Goal: Information Seeking & Learning: Check status

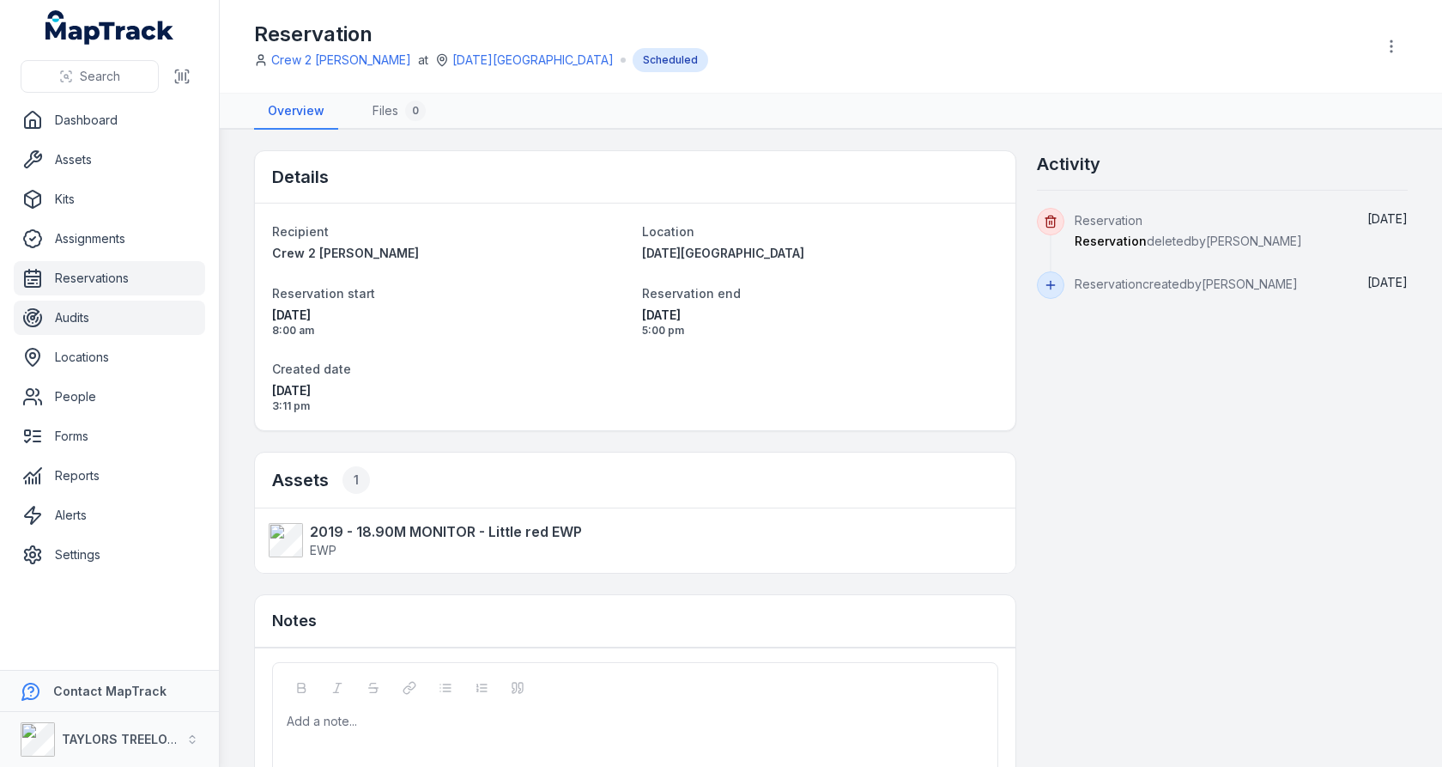
click at [82, 322] on link "Audits" at bounding box center [109, 317] width 191 height 34
click at [82, 349] on link "Locations" at bounding box center [109, 357] width 191 height 34
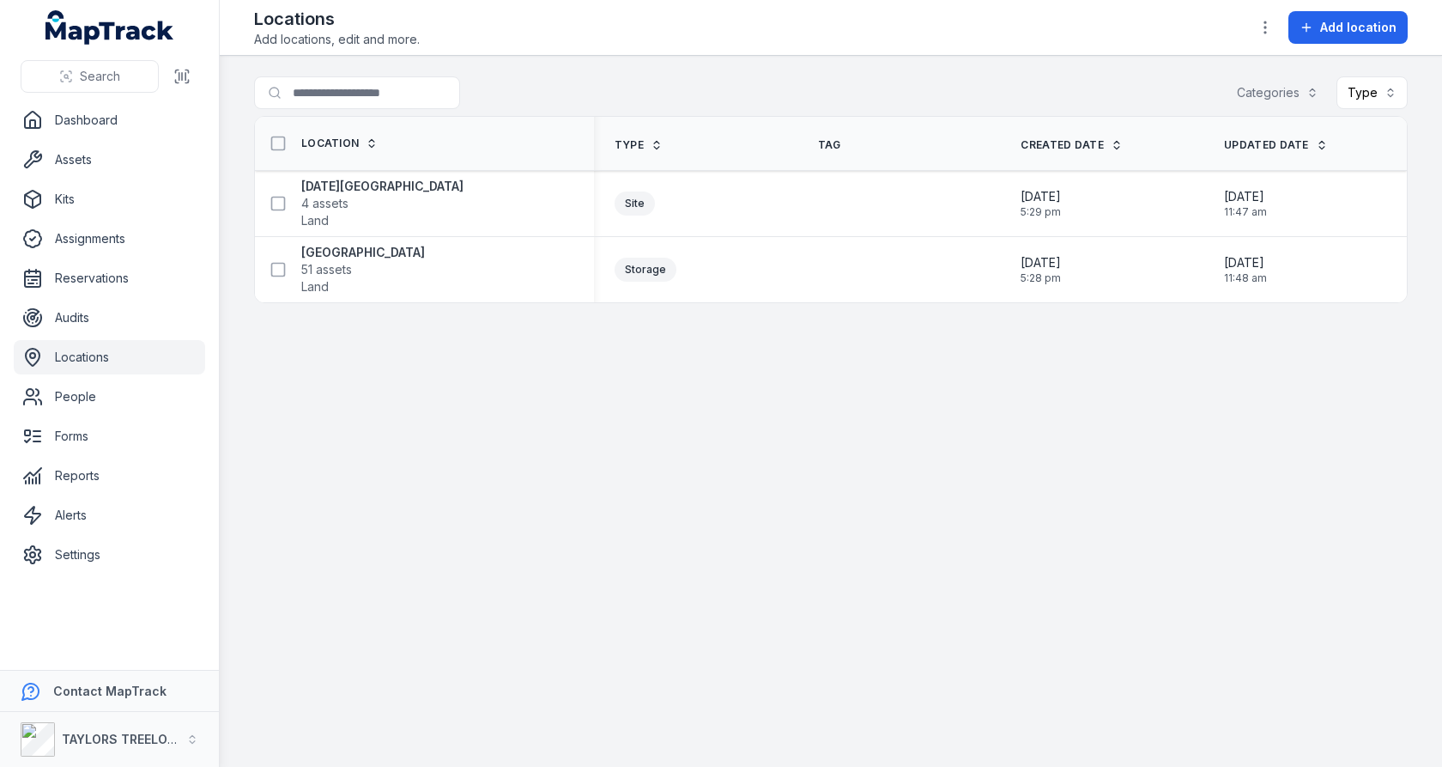
click at [391, 406] on main "Search for locations Categories Type Location Type Tag Created Date Updated Dat…" at bounding box center [831, 411] width 1222 height 711
click at [129, 411] on link "People" at bounding box center [109, 396] width 191 height 34
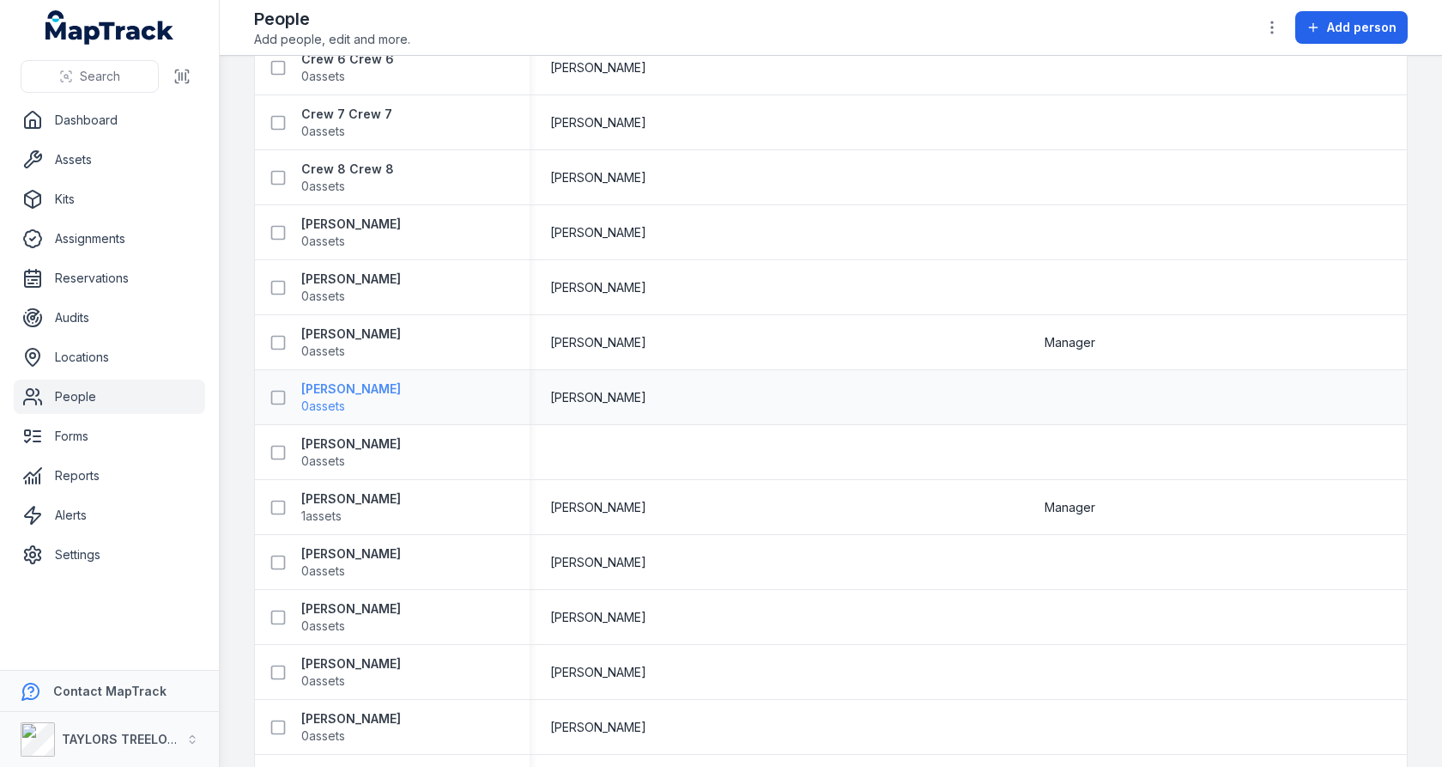
scroll to position [528, 0]
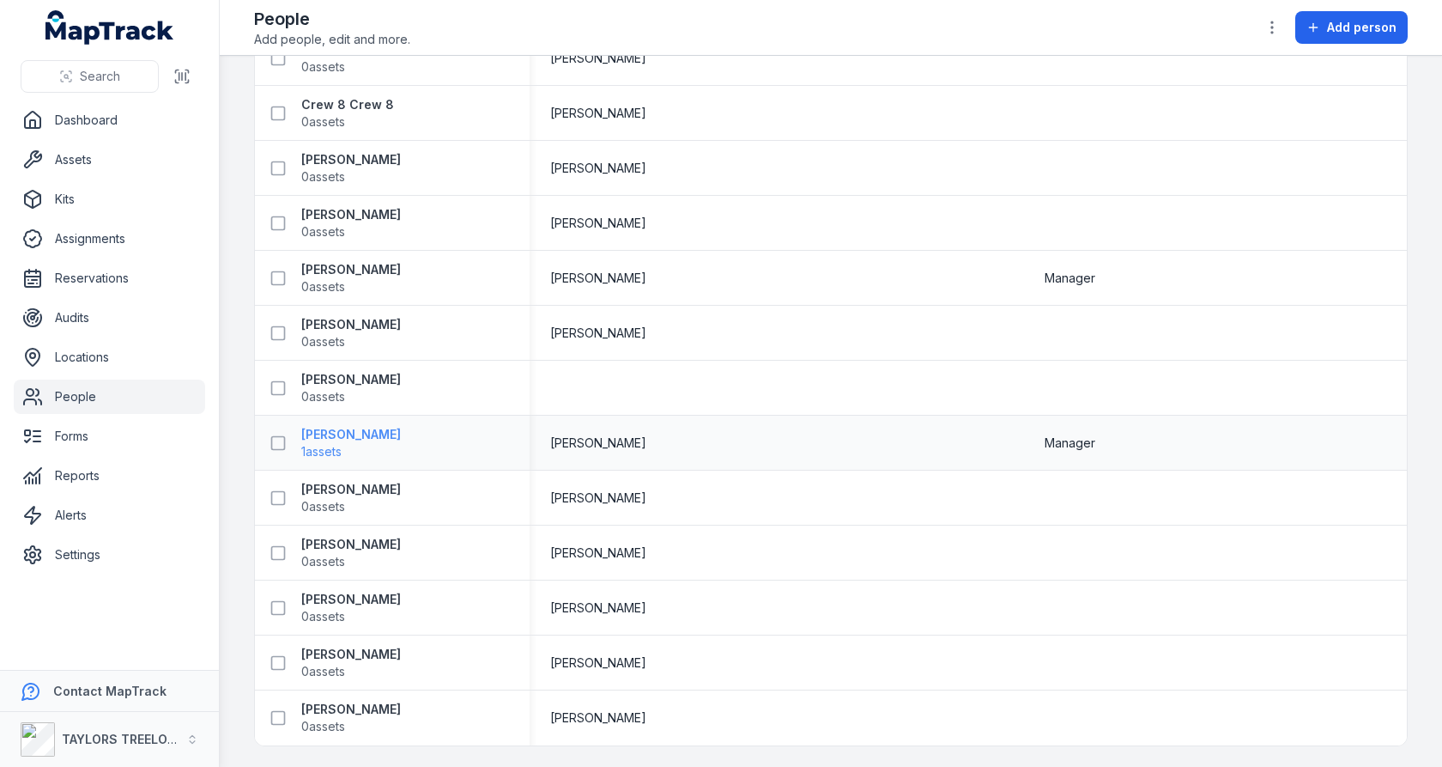
click at [354, 443] on span "1 assets" at bounding box center [351, 451] width 100 height 17
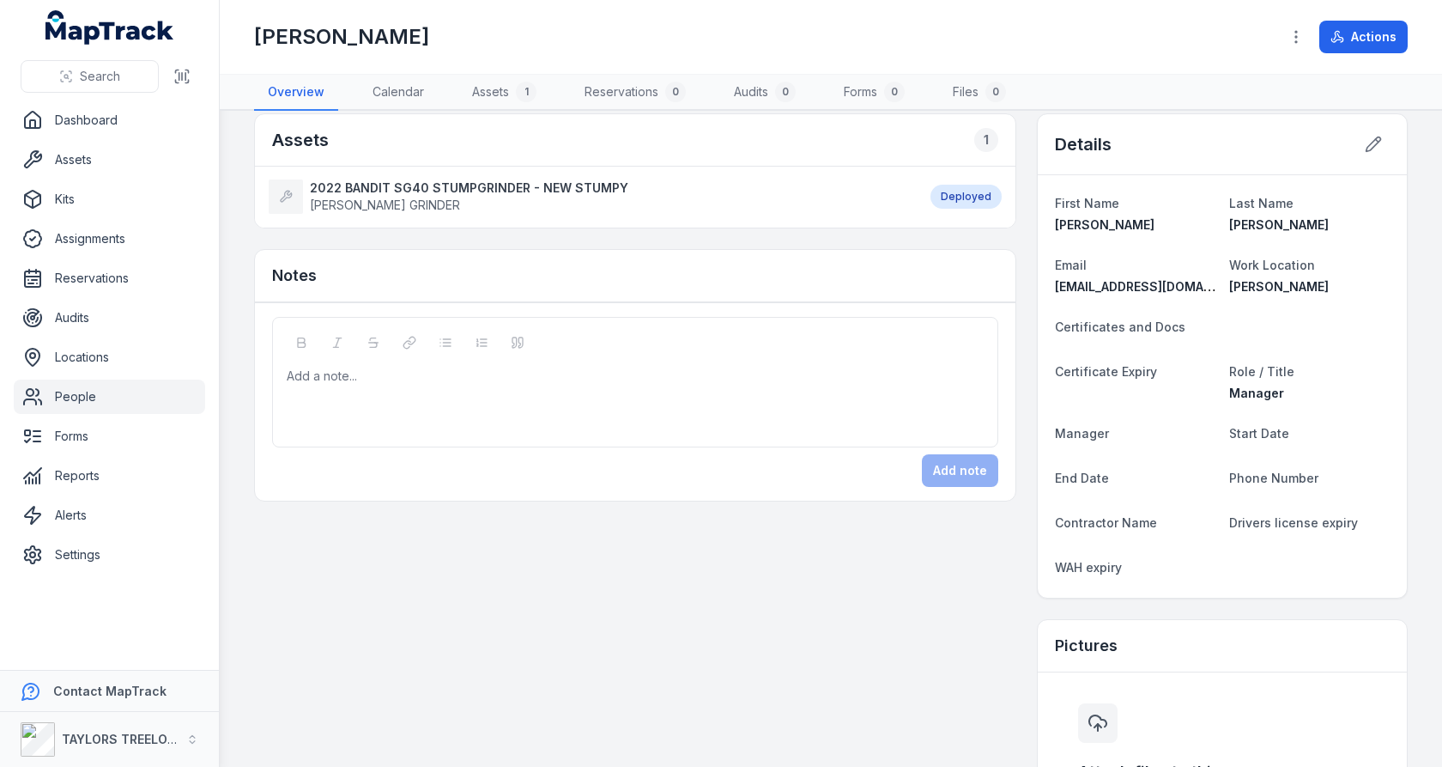
scroll to position [26, 0]
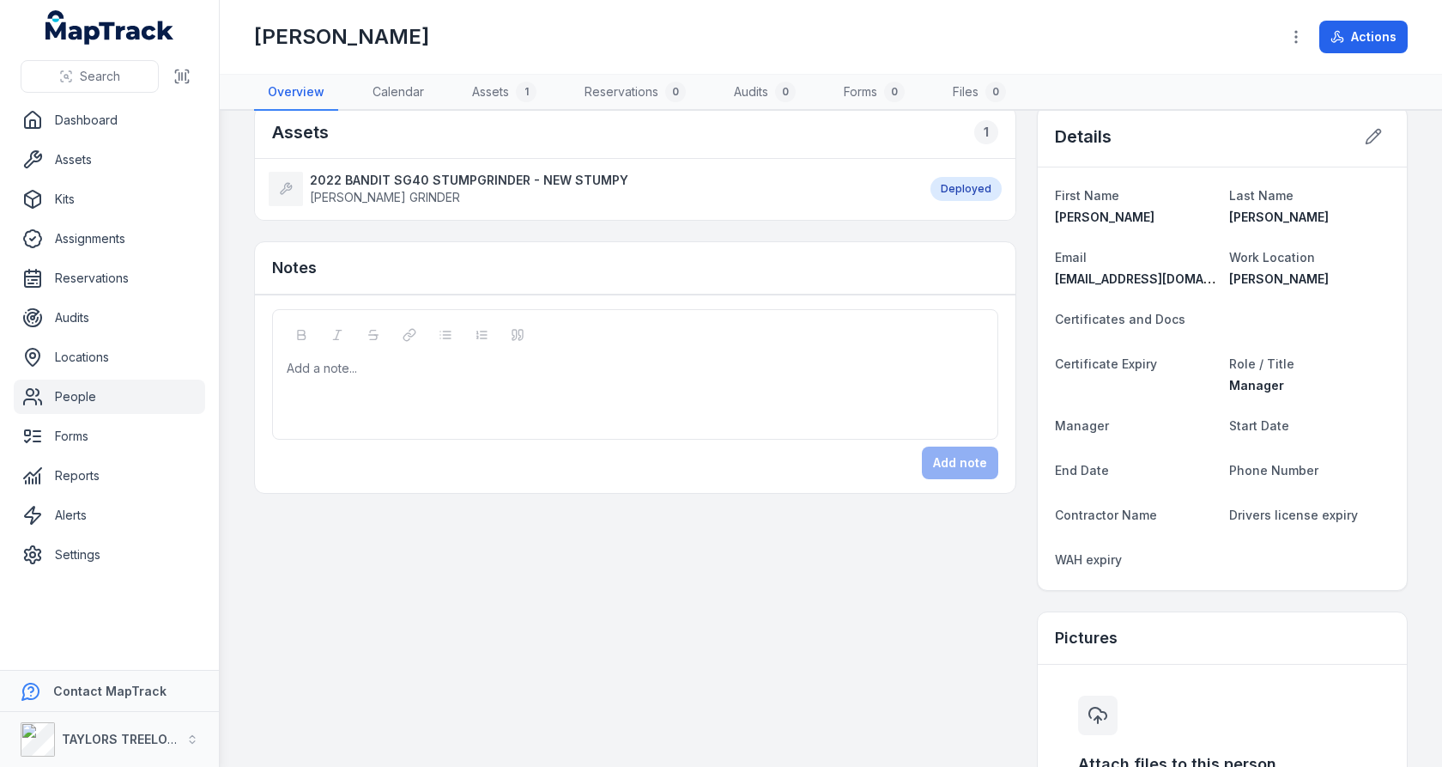
click at [1176, 324] on dt "Certificates and Docs" at bounding box center [1222, 318] width 335 height 21
click at [1107, 362] on span "Certificate Expiry" at bounding box center [1106, 363] width 102 height 15
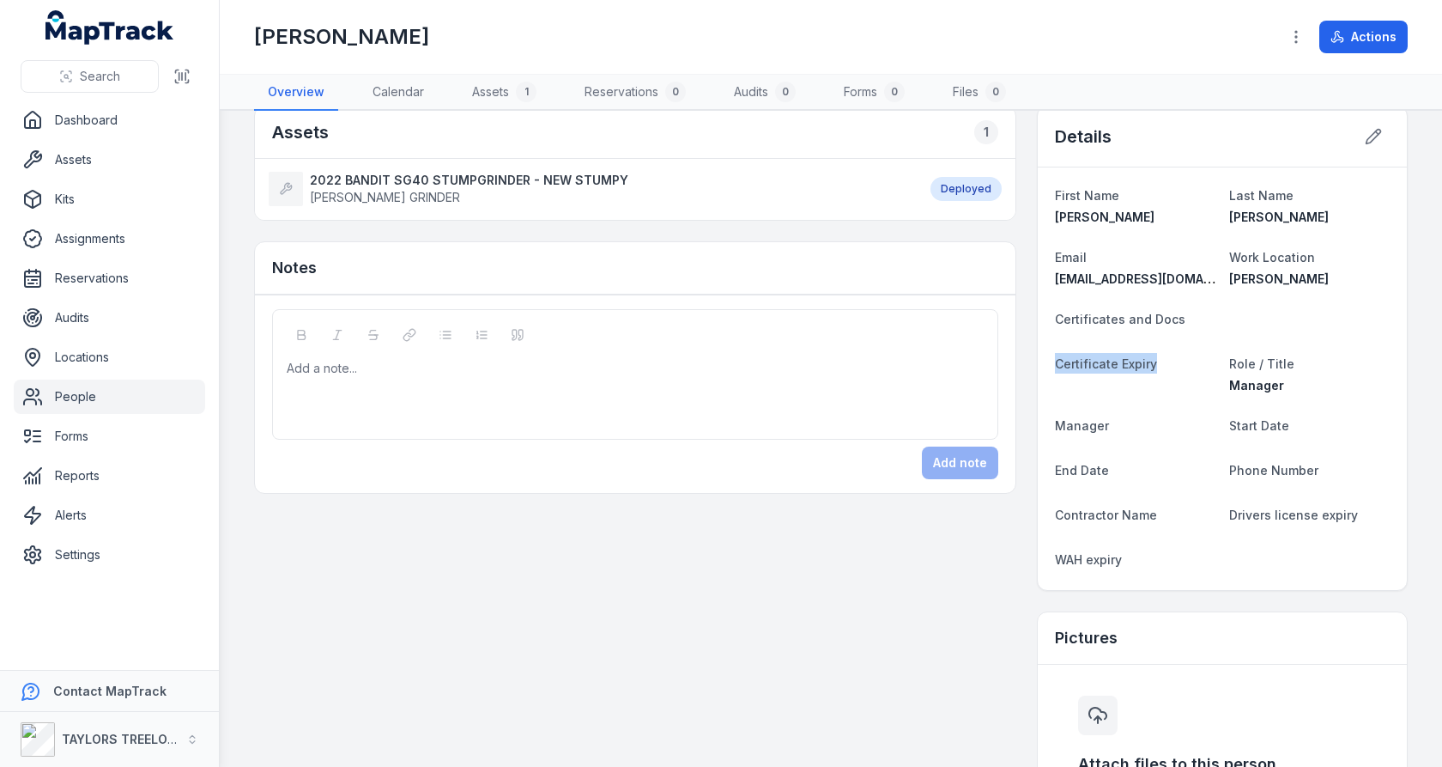
click at [1107, 362] on span "Certificate Expiry" at bounding box center [1106, 363] width 102 height 15
click at [1153, 317] on span "Certificates and Docs" at bounding box center [1120, 319] width 130 height 15
click at [1103, 367] on dt "Certificate Expiry" at bounding box center [1135, 363] width 161 height 21
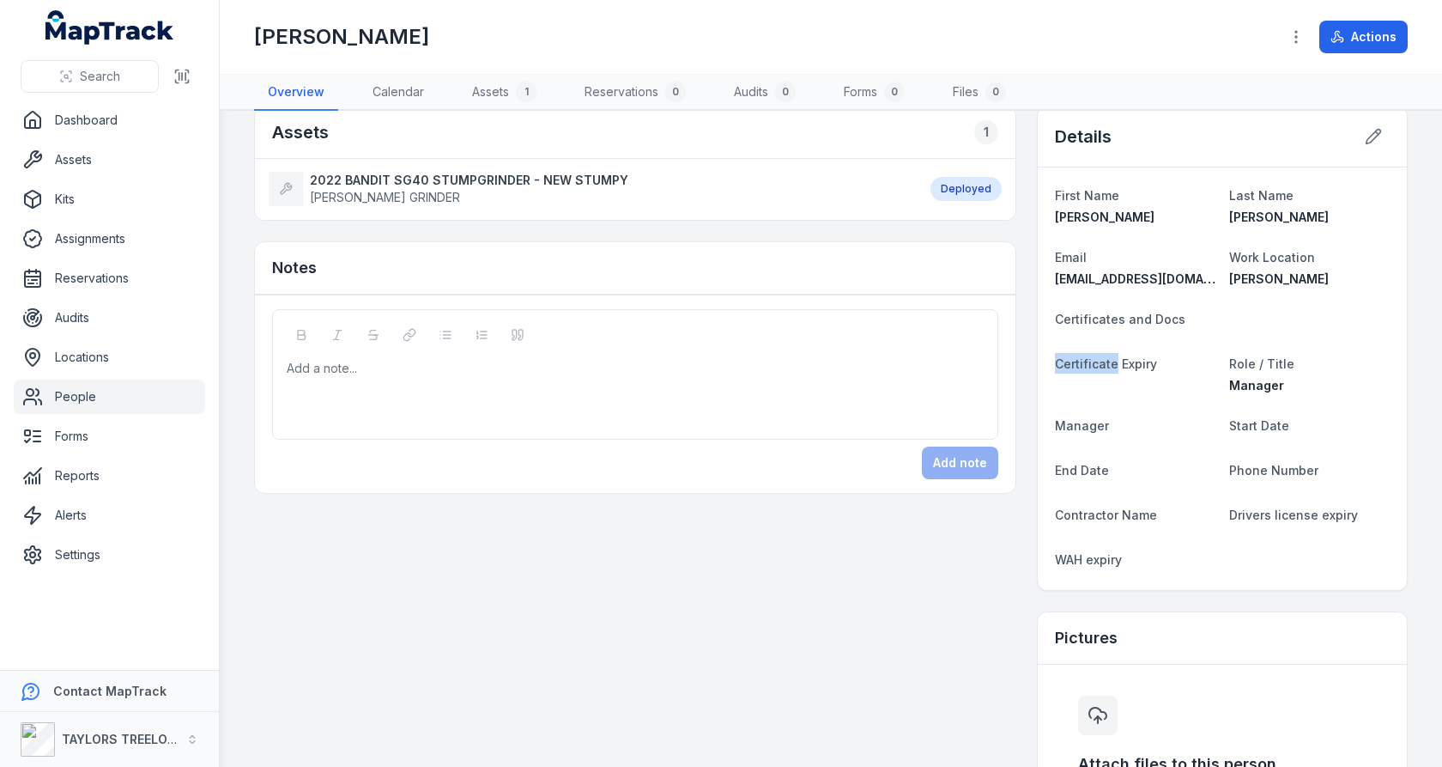
click at [1103, 367] on dt "Certificate Expiry" at bounding box center [1135, 363] width 161 height 21
click at [1157, 451] on dl "First Name [PERSON_NAME] Last Name [PERSON_NAME] Email [PERSON_NAME][EMAIL_ADDR…" at bounding box center [1222, 379] width 335 height 388
click at [1099, 463] on span "End Date" at bounding box center [1082, 470] width 54 height 15
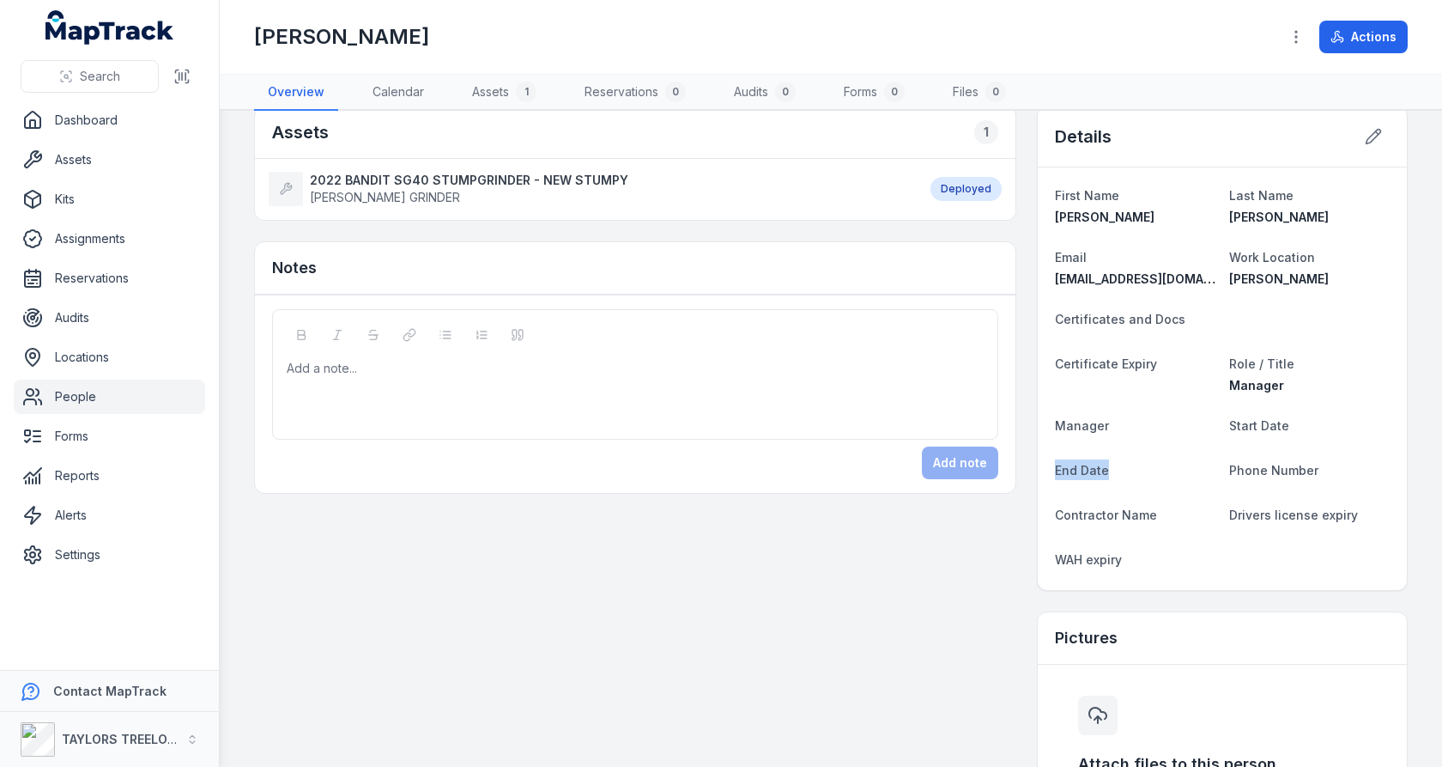
click at [1099, 463] on span "End Date" at bounding box center [1082, 470] width 54 height 15
click at [1178, 451] on dl "First Name [PERSON_NAME] Last Name [PERSON_NAME] Email [PERSON_NAME][EMAIL_ADDR…" at bounding box center [1222, 379] width 335 height 388
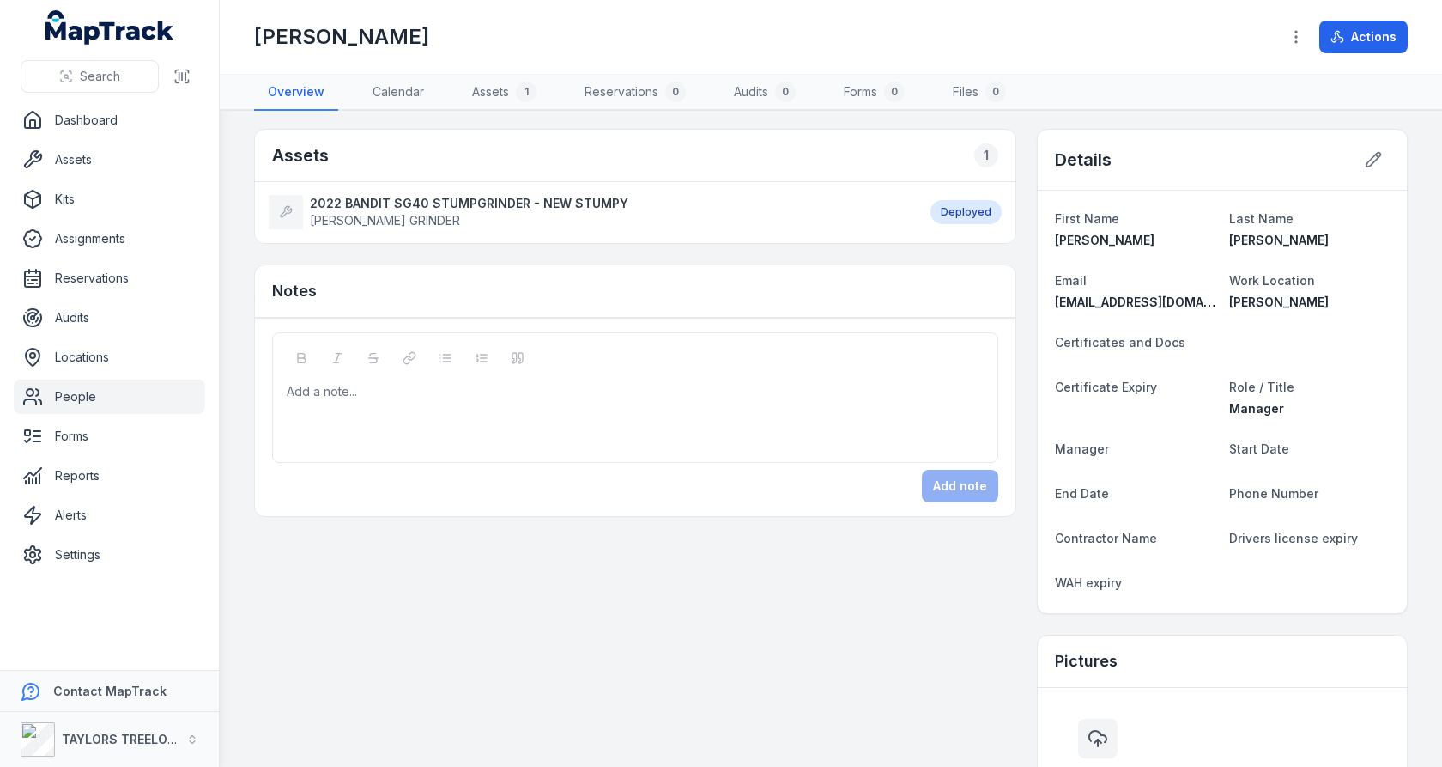
scroll to position [0, 0]
click at [1300, 552] on dl "First Name [PERSON_NAME] Last Name [PERSON_NAME] Email [PERSON_NAME][EMAIL_ADDR…" at bounding box center [1222, 404] width 335 height 388
click at [1301, 544] on dt "Drivers license expiry" at bounding box center [1309, 540] width 161 height 21
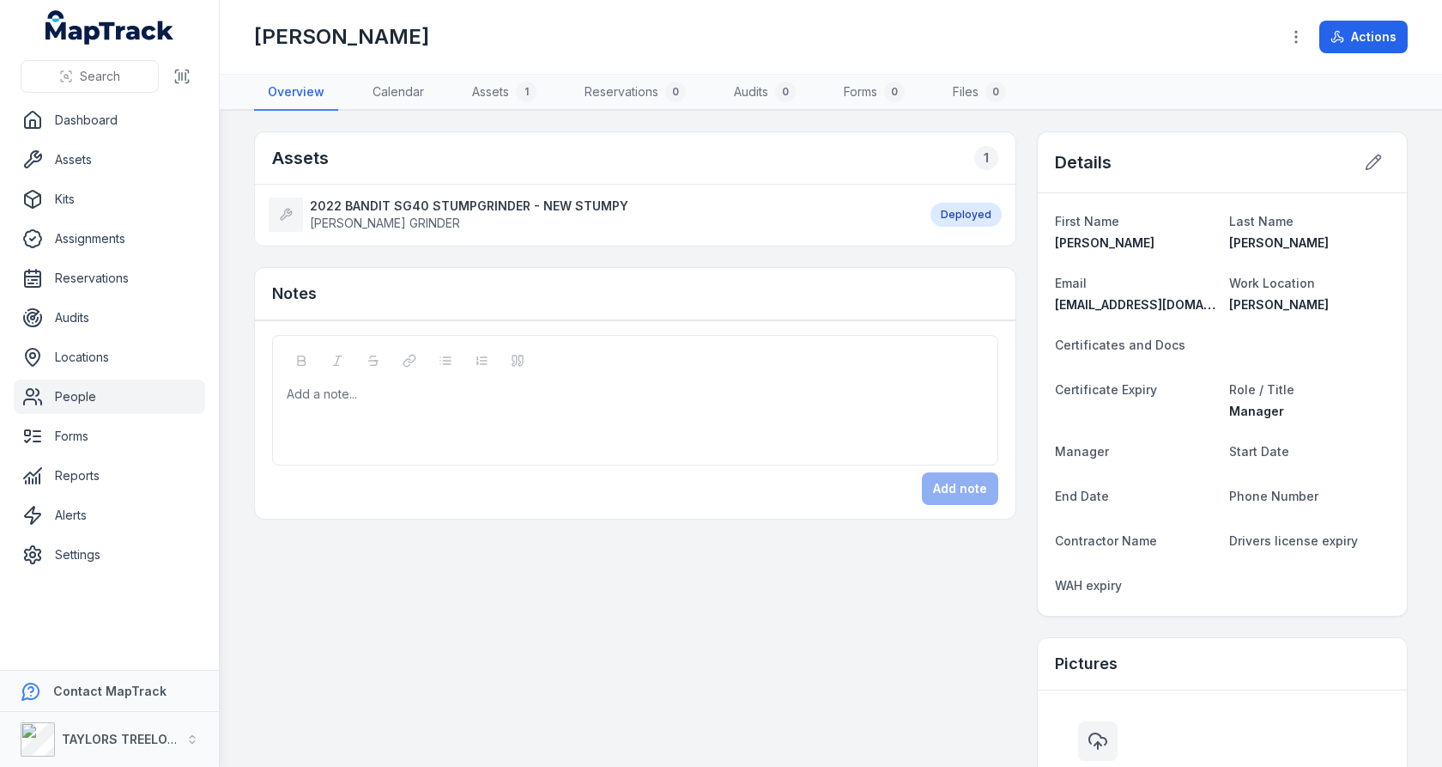
click at [1087, 588] on span "WAH expiry" at bounding box center [1088, 585] width 67 height 15
click at [820, 590] on div "Assets 1 2022 BANDIT SG40 STUMPGRINDER - NEW STUMPY [PERSON_NAME] GRINDER Deplo…" at bounding box center [831, 693] width 1154 height 1124
click at [109, 161] on link "Assets" at bounding box center [109, 159] width 191 height 34
